Goal: Information Seeking & Learning: Check status

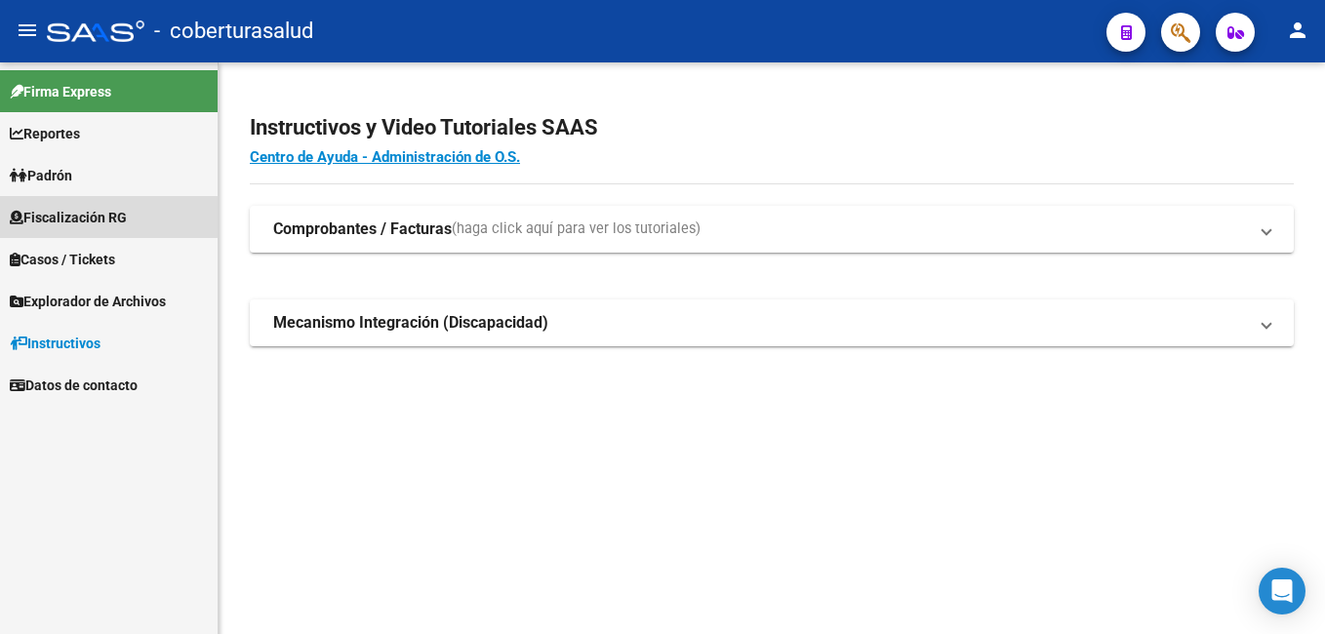
click at [44, 213] on span "Fiscalización RG" at bounding box center [68, 217] width 117 height 21
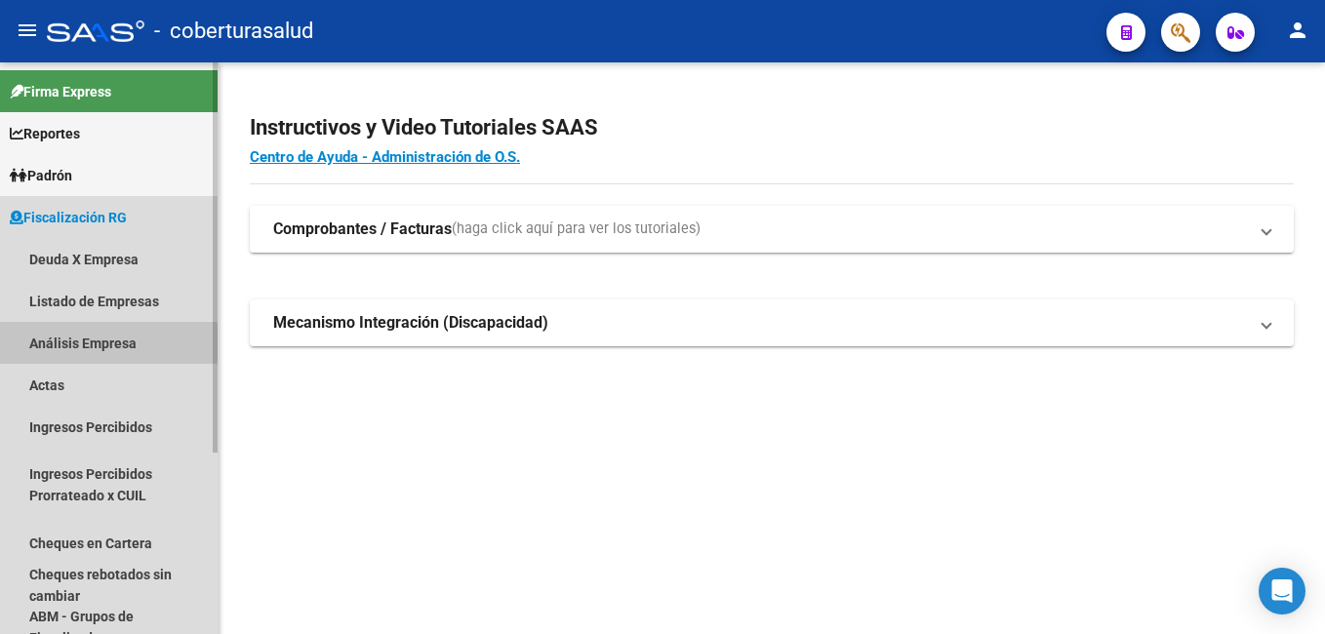
click at [52, 342] on link "Análisis Empresa" at bounding box center [109, 343] width 218 height 42
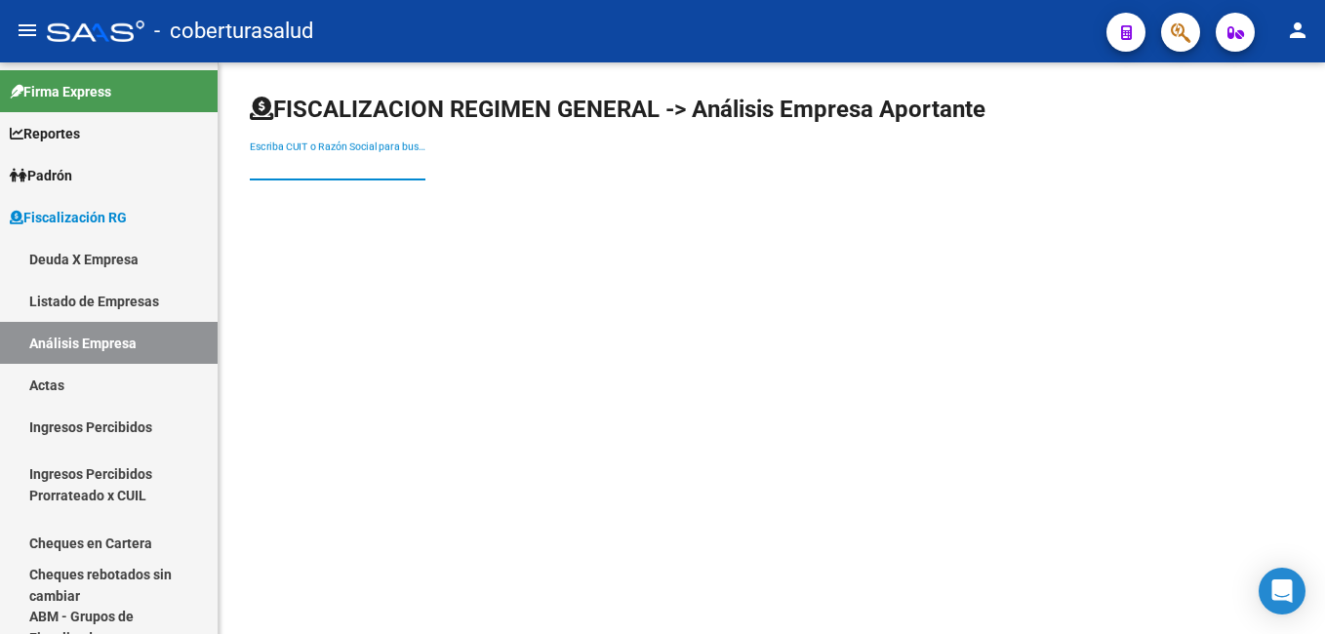
click at [262, 166] on input "Escriba CUIT o Razón Social para buscar" at bounding box center [338, 166] width 176 height 17
paste input "30711329230"
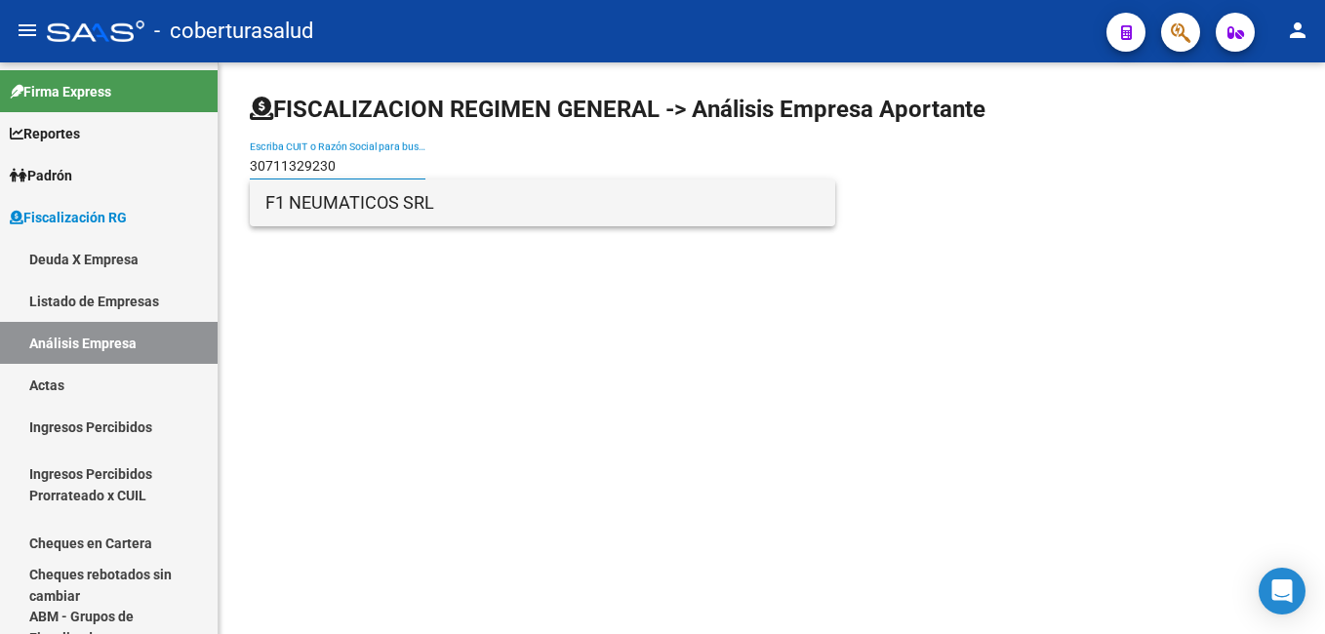
type input "30711329230"
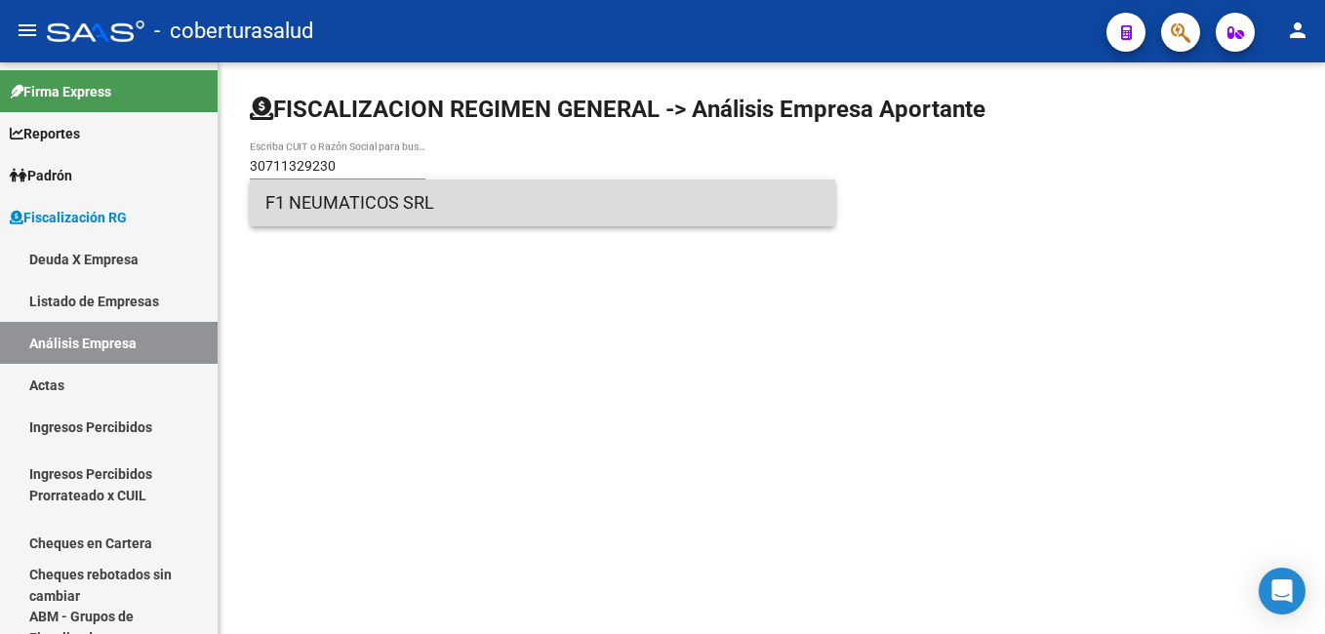
click at [315, 205] on span "F1 NEUMATICOS SRL" at bounding box center [542, 202] width 554 height 47
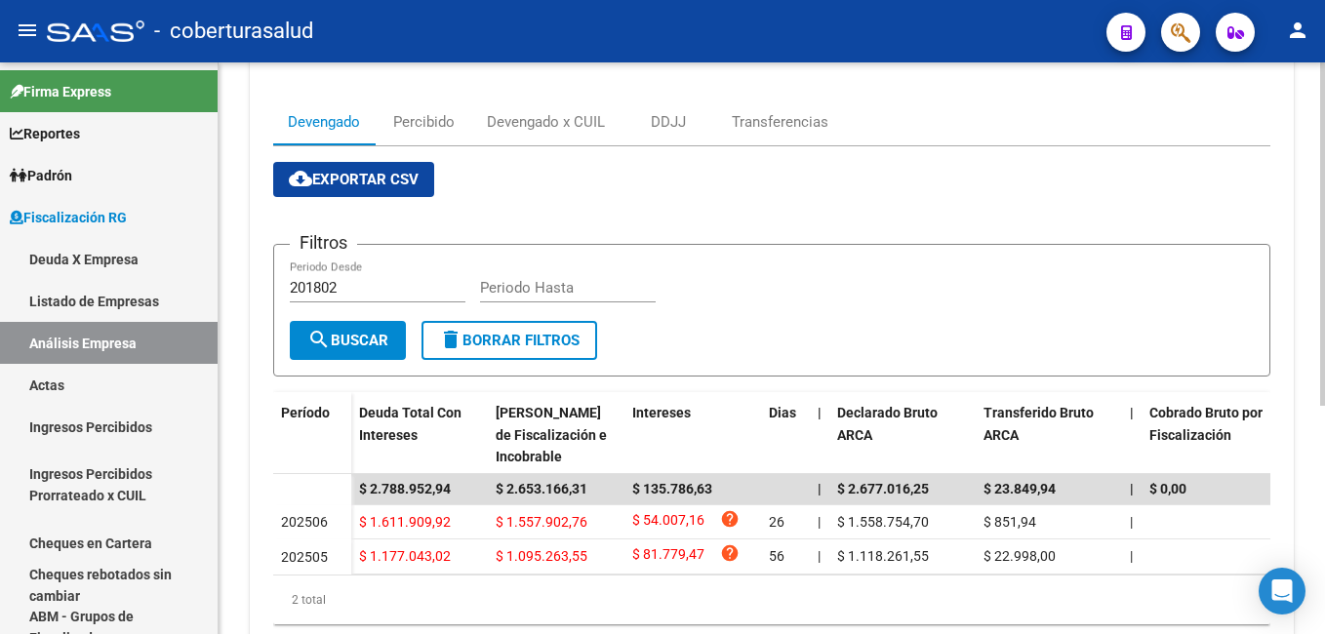
scroll to position [380, 0]
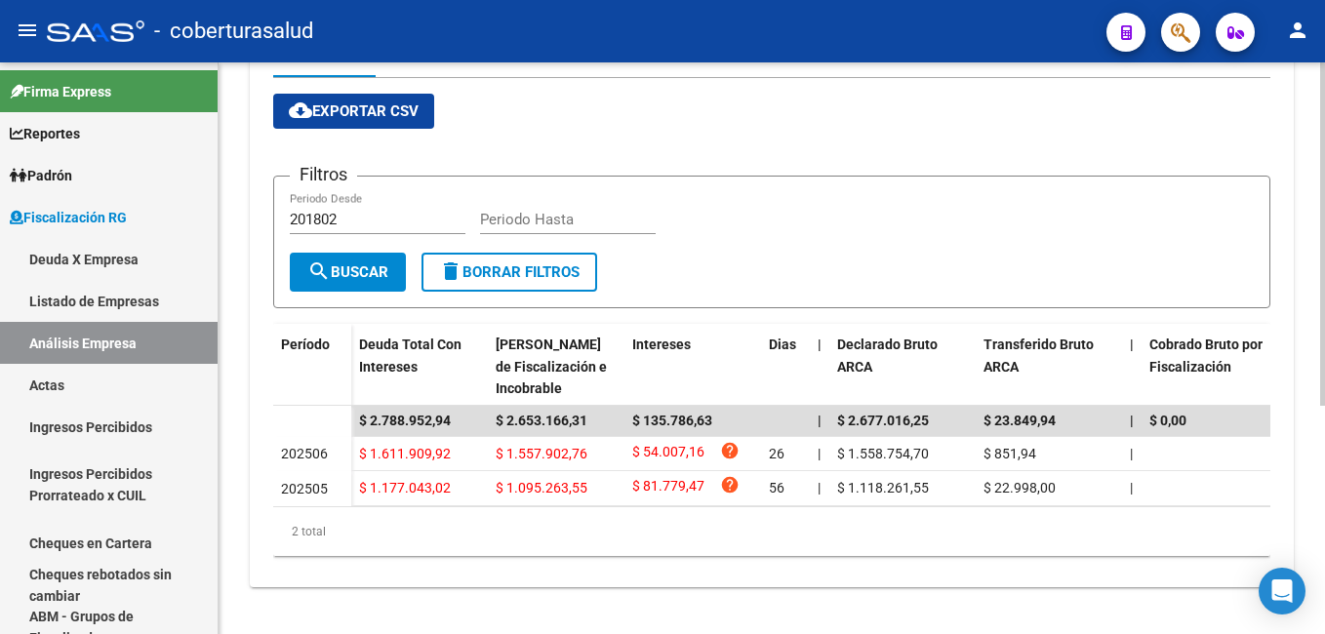
click at [1324, 432] on html "menu - coberturasalud person Firma Express Reportes Ingresos Percibidos Análisi…" at bounding box center [662, 317] width 1325 height 634
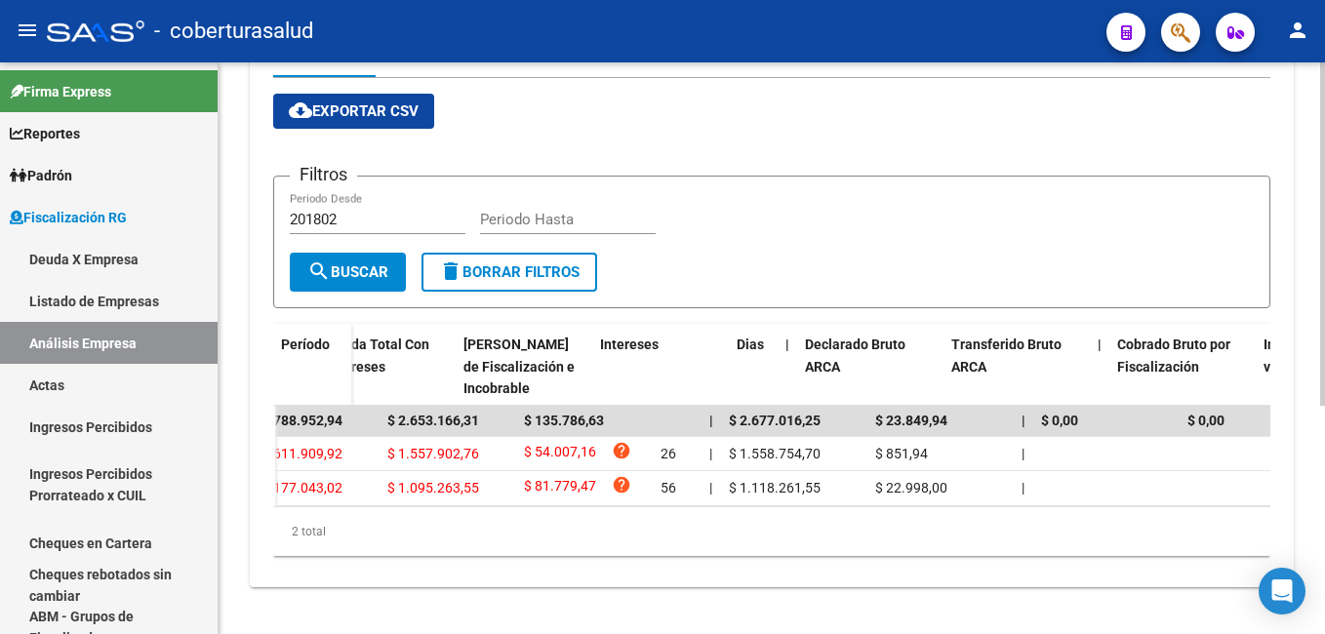
scroll to position [0, 0]
